Goal: Information Seeking & Learning: Learn about a topic

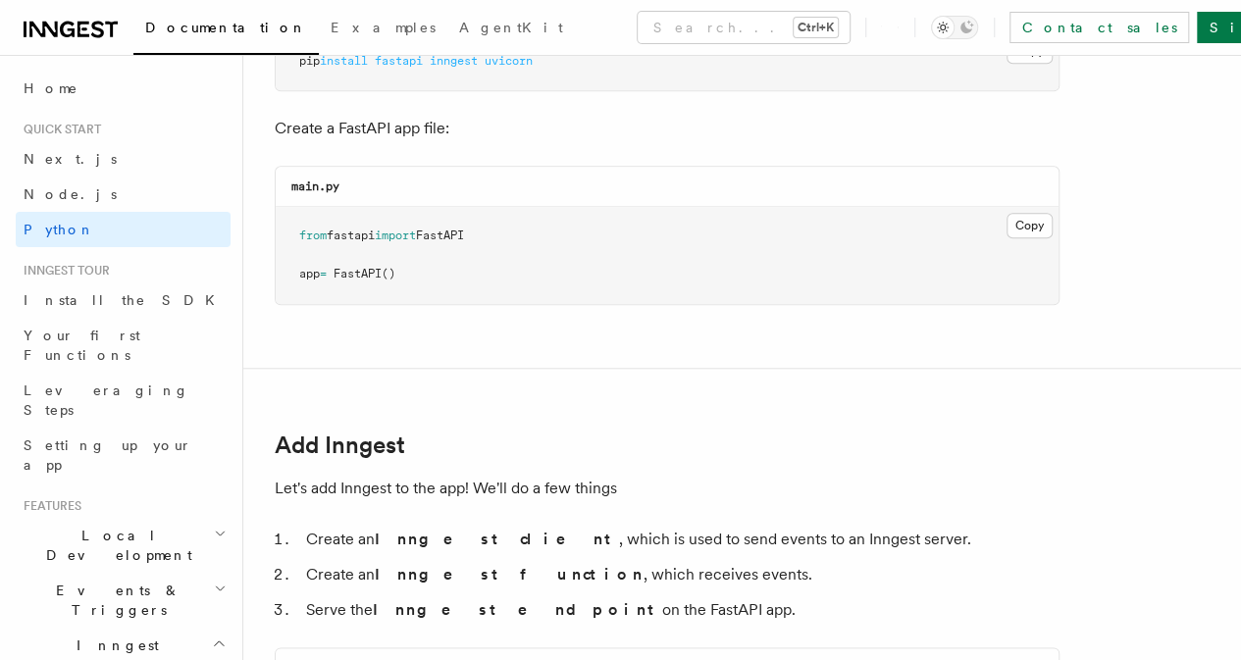
scroll to position [981, 0]
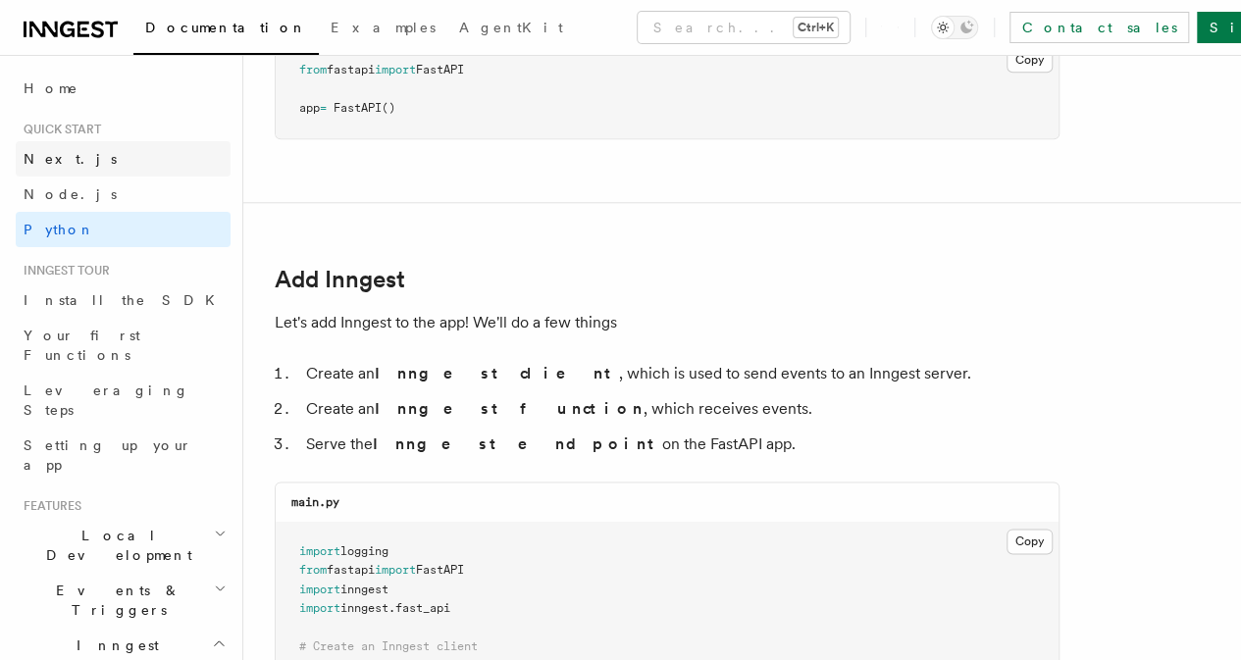
click at [60, 172] on link "Next.js" at bounding box center [123, 158] width 215 height 35
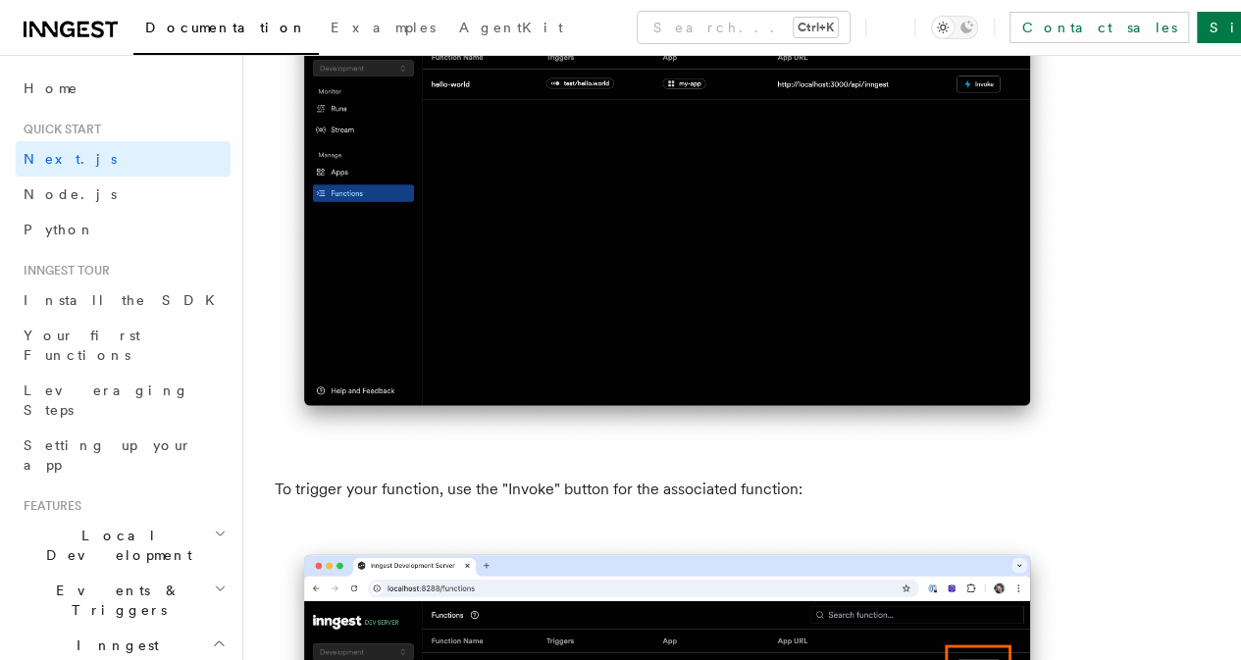
scroll to position [5297, 0]
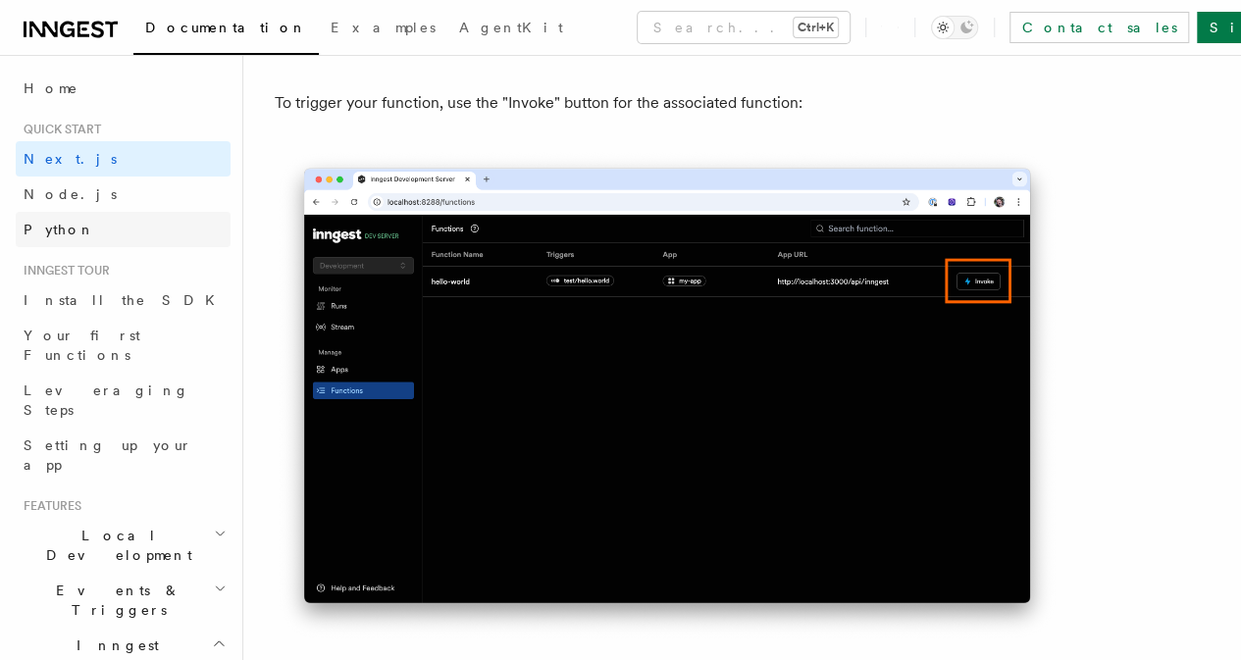
click at [88, 217] on link "Python" at bounding box center [123, 229] width 215 height 35
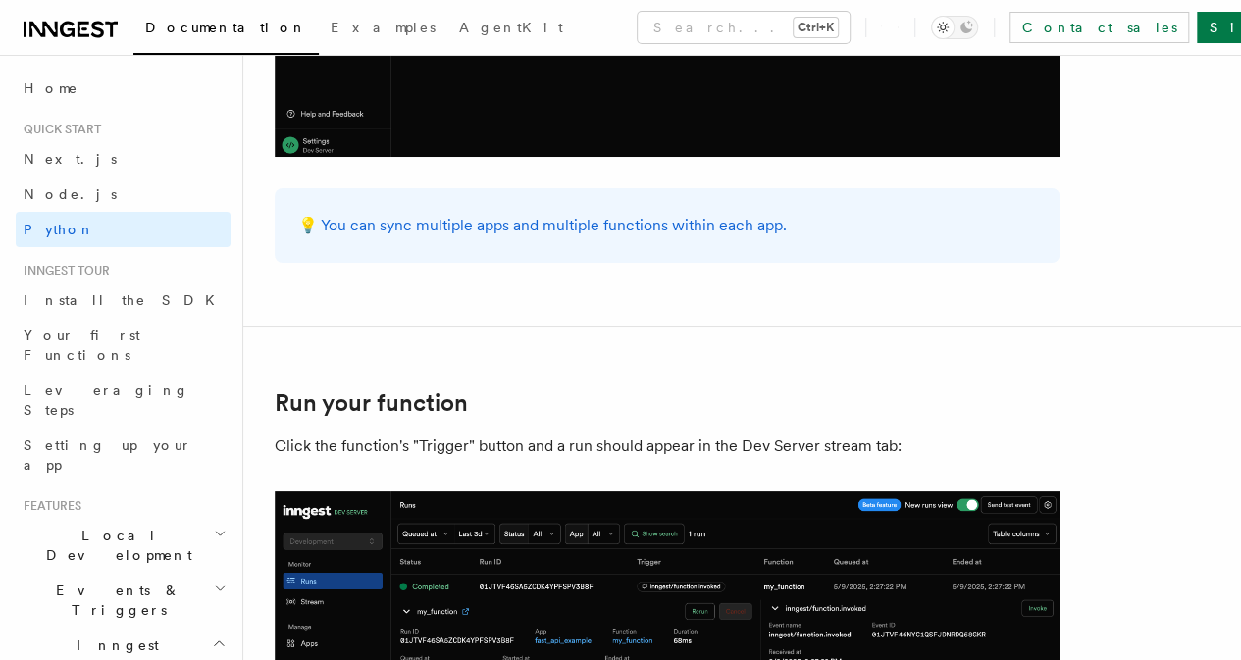
scroll to position [3826, 0]
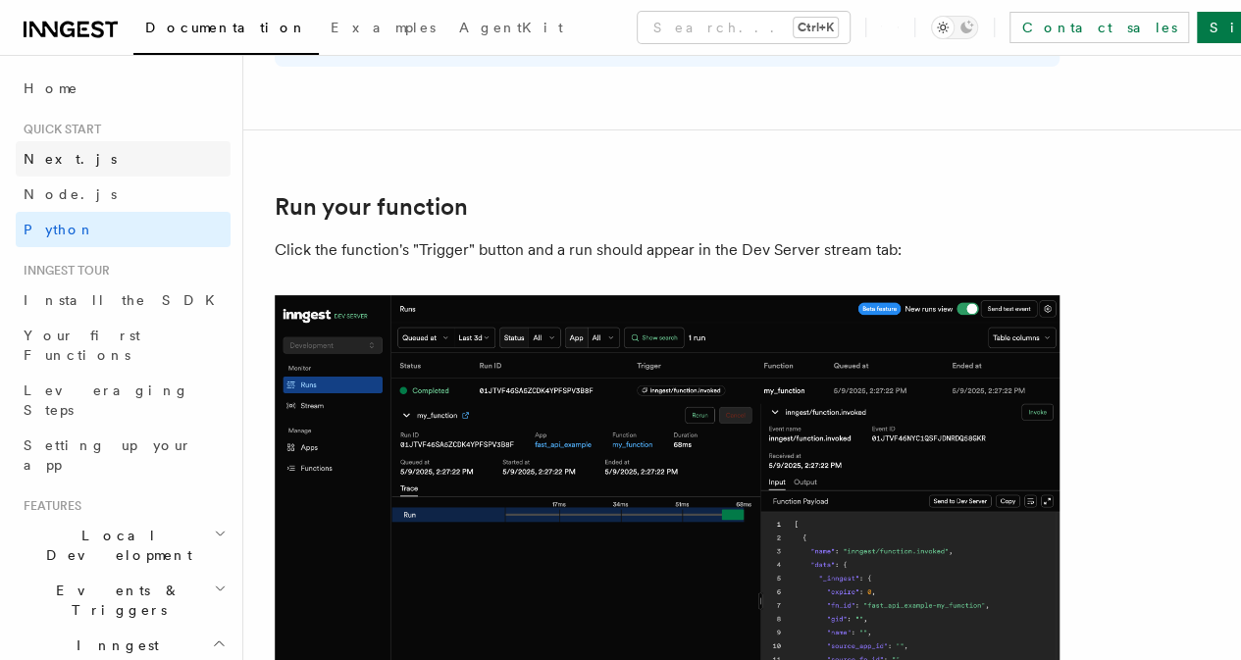
click at [82, 164] on link "Next.js" at bounding box center [123, 158] width 215 height 35
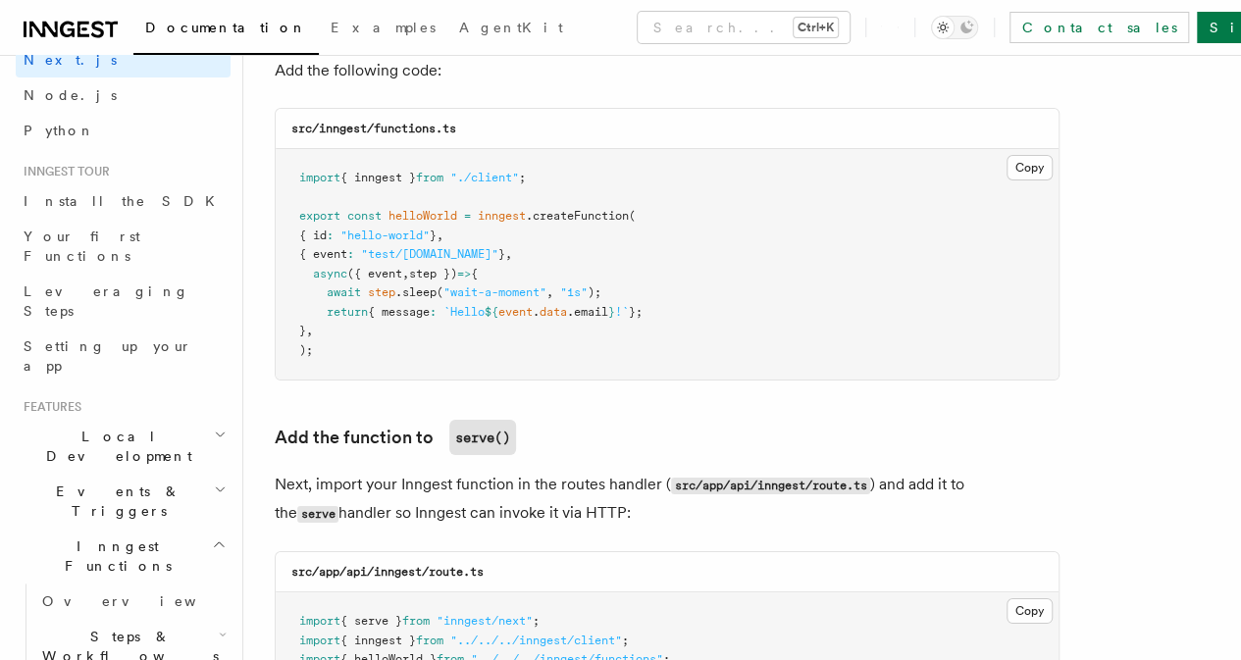
scroll to position [196, 0]
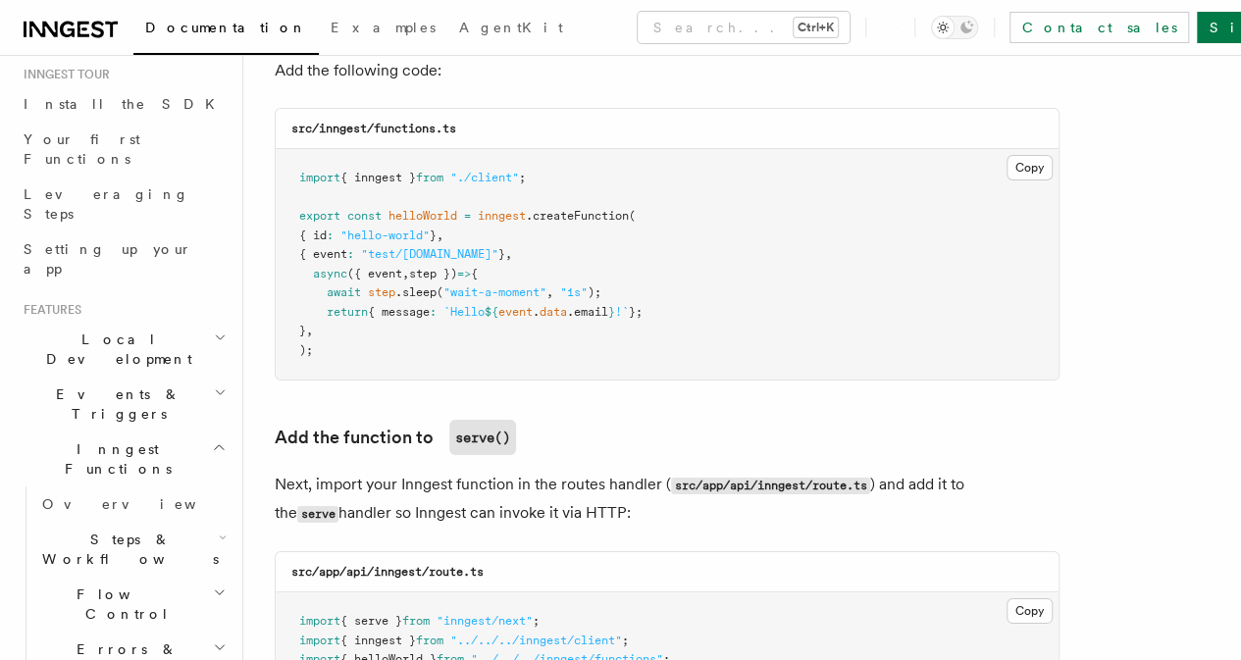
click at [129, 385] on span "Events & Triggers" at bounding box center [115, 404] width 198 height 39
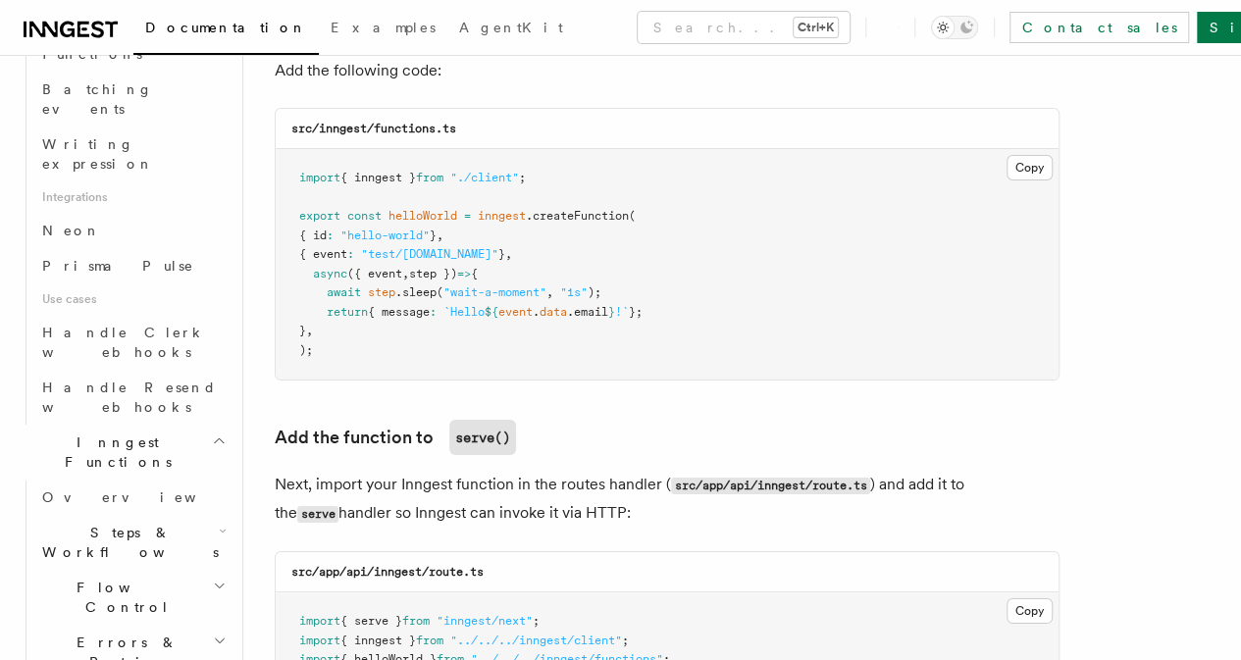
scroll to position [1373, 0]
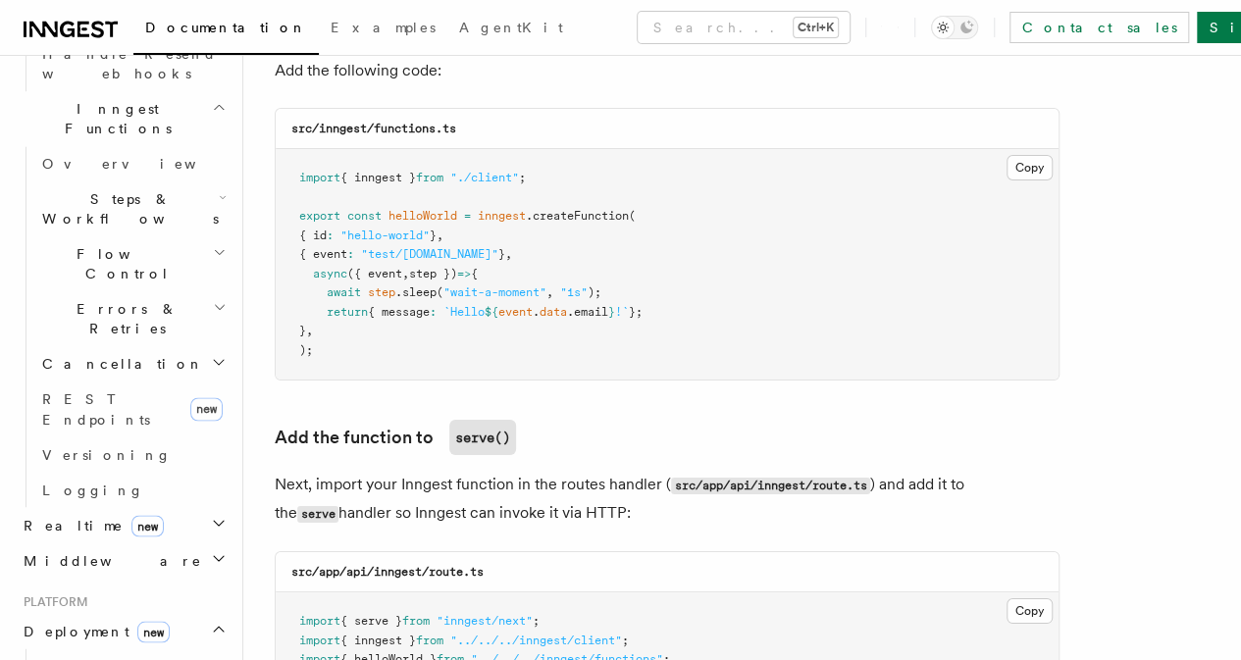
scroll to position [1570, 0]
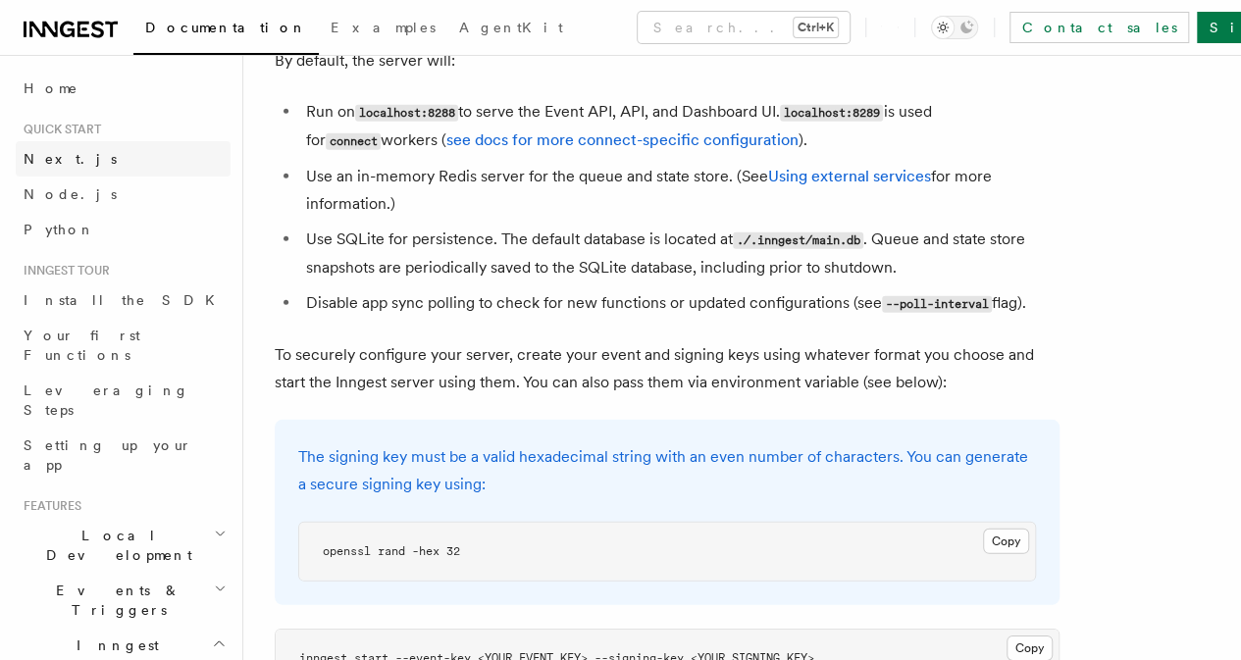
click at [87, 154] on link "Next.js" at bounding box center [123, 158] width 215 height 35
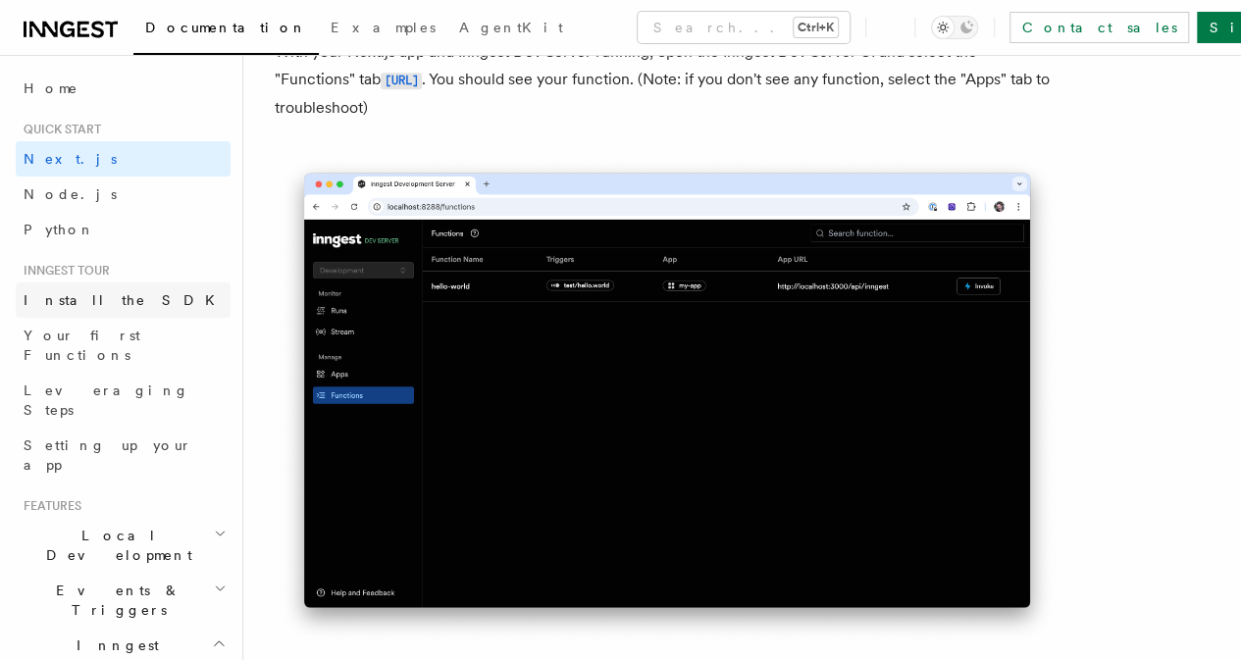
scroll to position [196, 0]
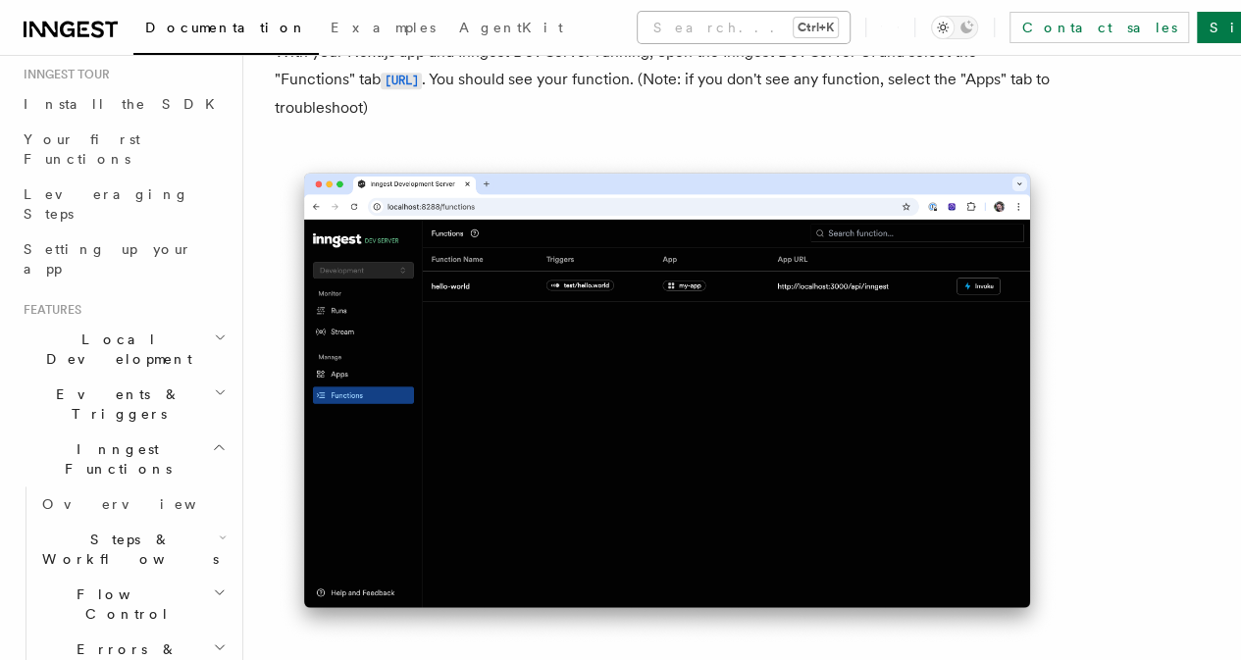
click at [638, 38] on button "Search... Ctrl+K" at bounding box center [744, 27] width 212 height 31
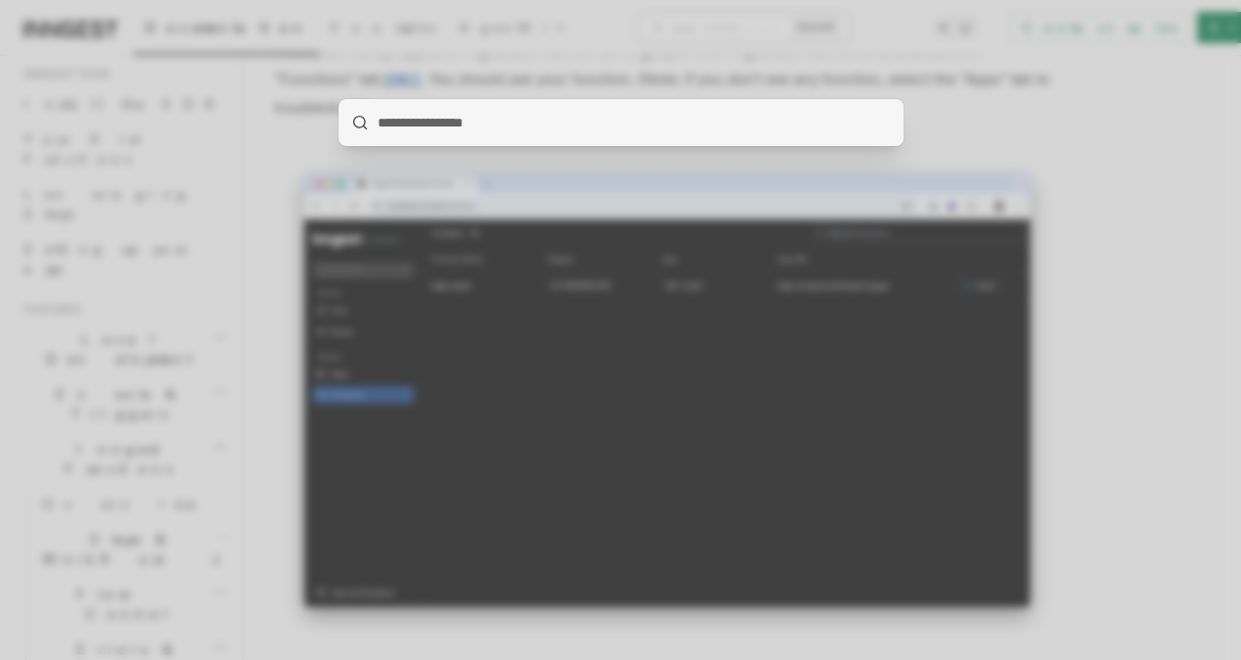
scroll to position [4690, 0]
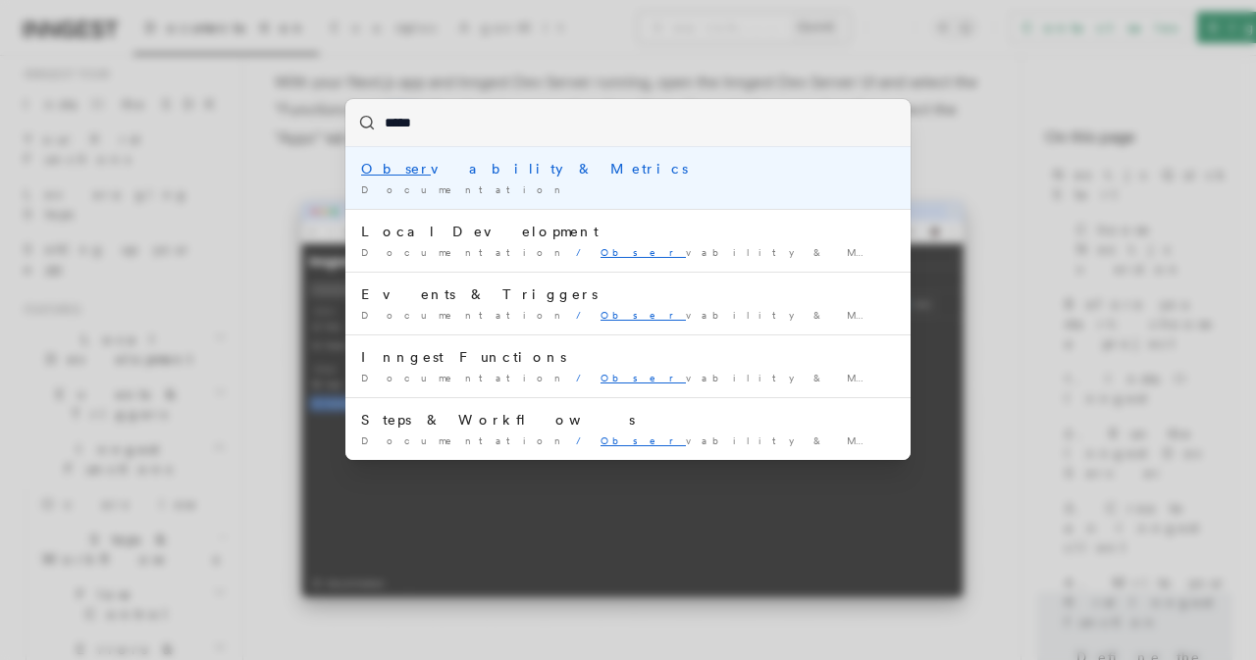
type input "******"
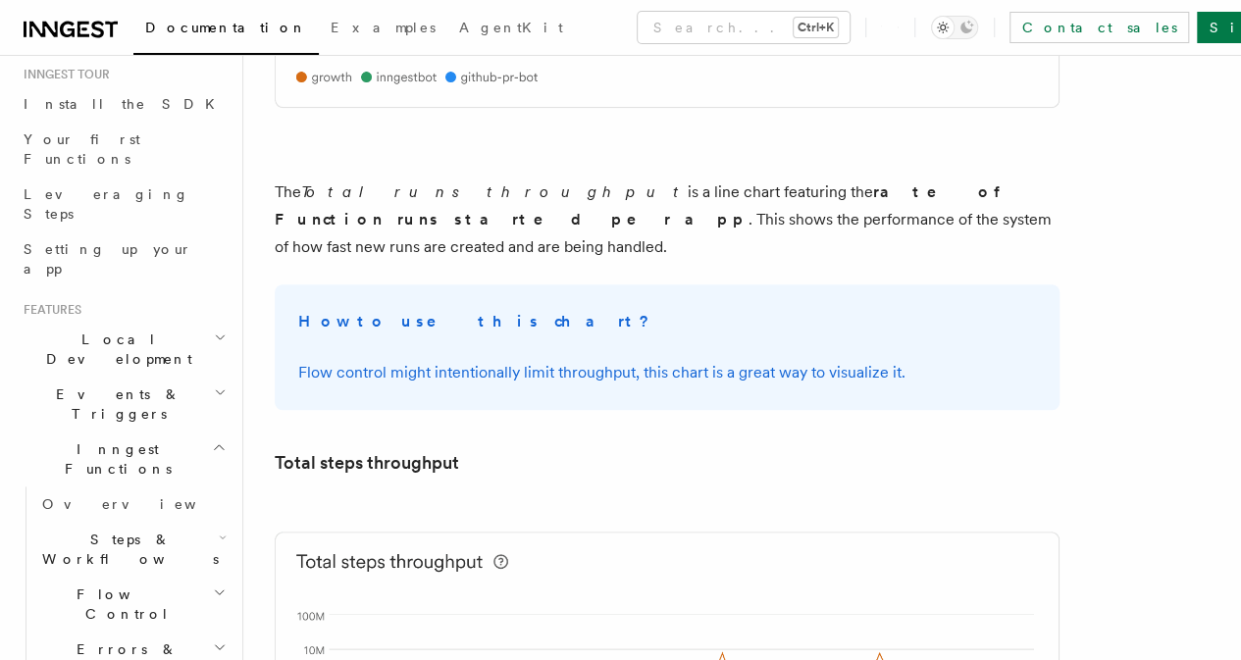
scroll to position [4316, 0]
